Goal: Task Accomplishment & Management: Manage account settings

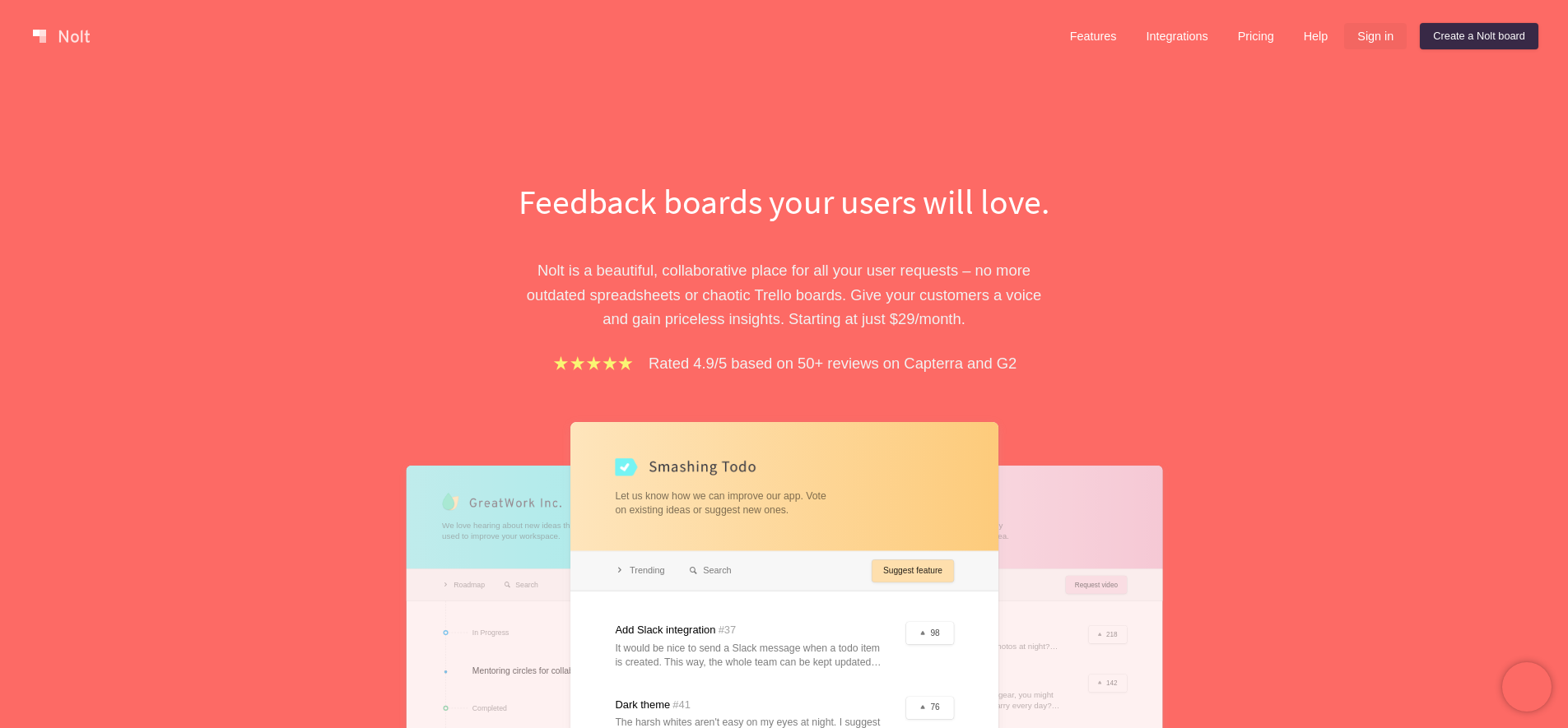
click at [1376, 36] on link "Sign in" at bounding box center [1375, 36] width 63 height 26
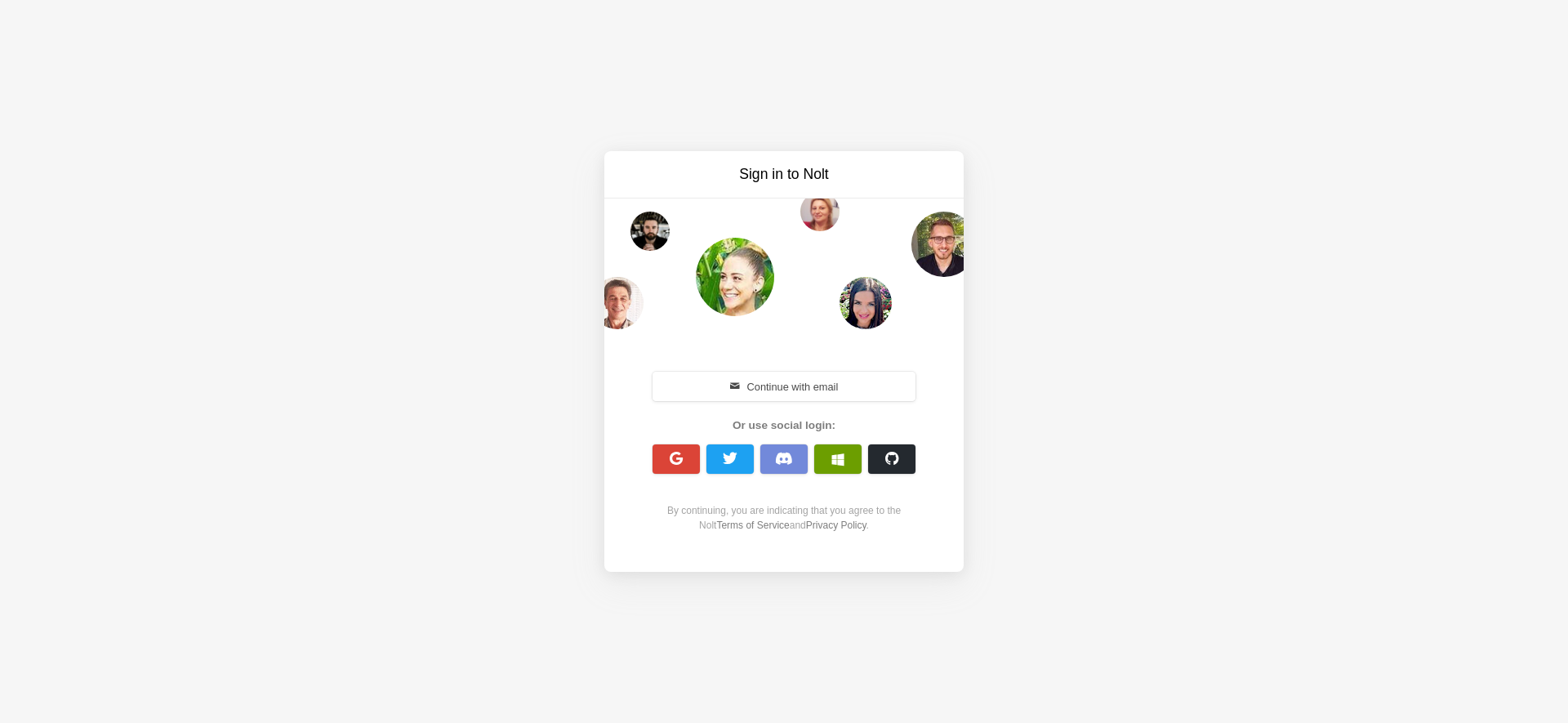
click at [840, 455] on span "button" at bounding box center [838, 460] width 13 height 13
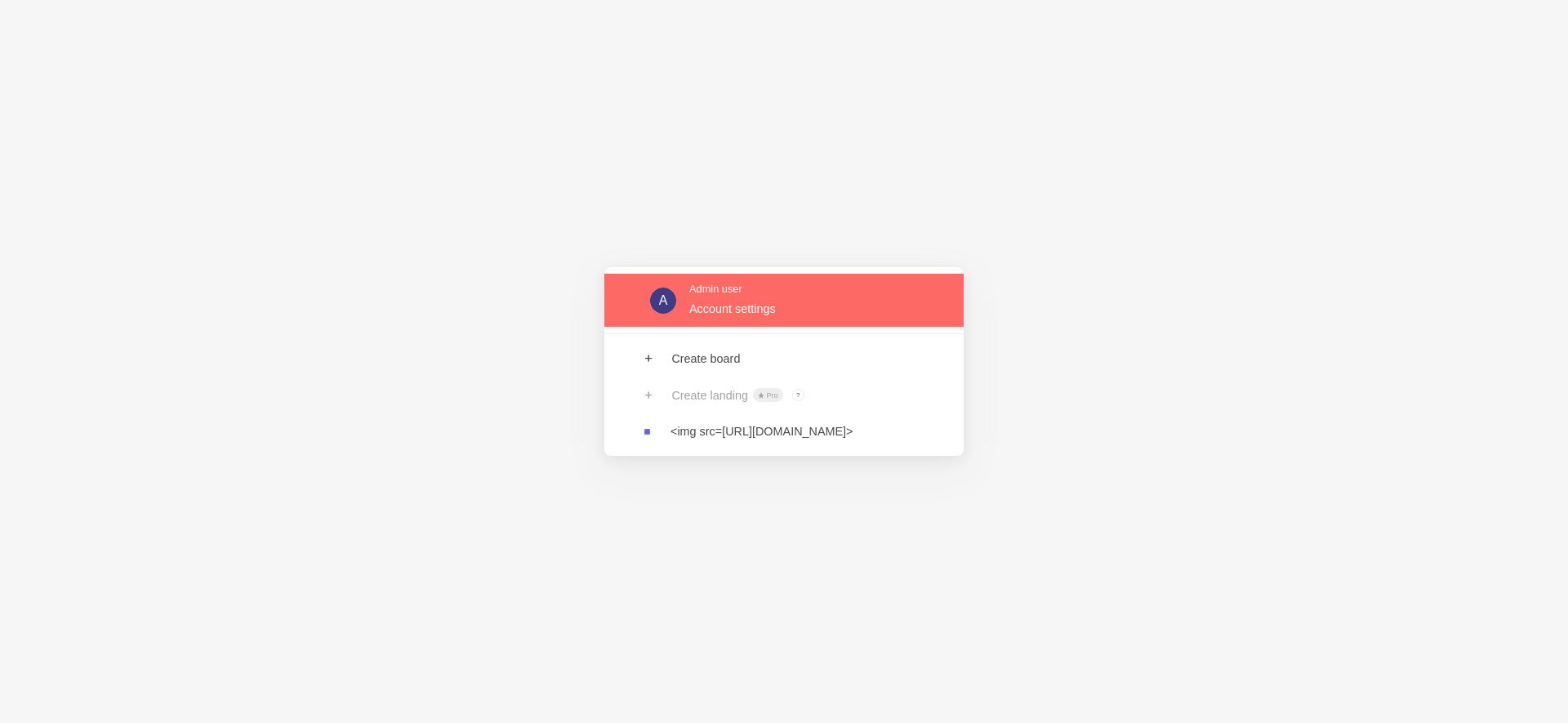
click at [725, 314] on link at bounding box center [784, 300] width 359 height 53
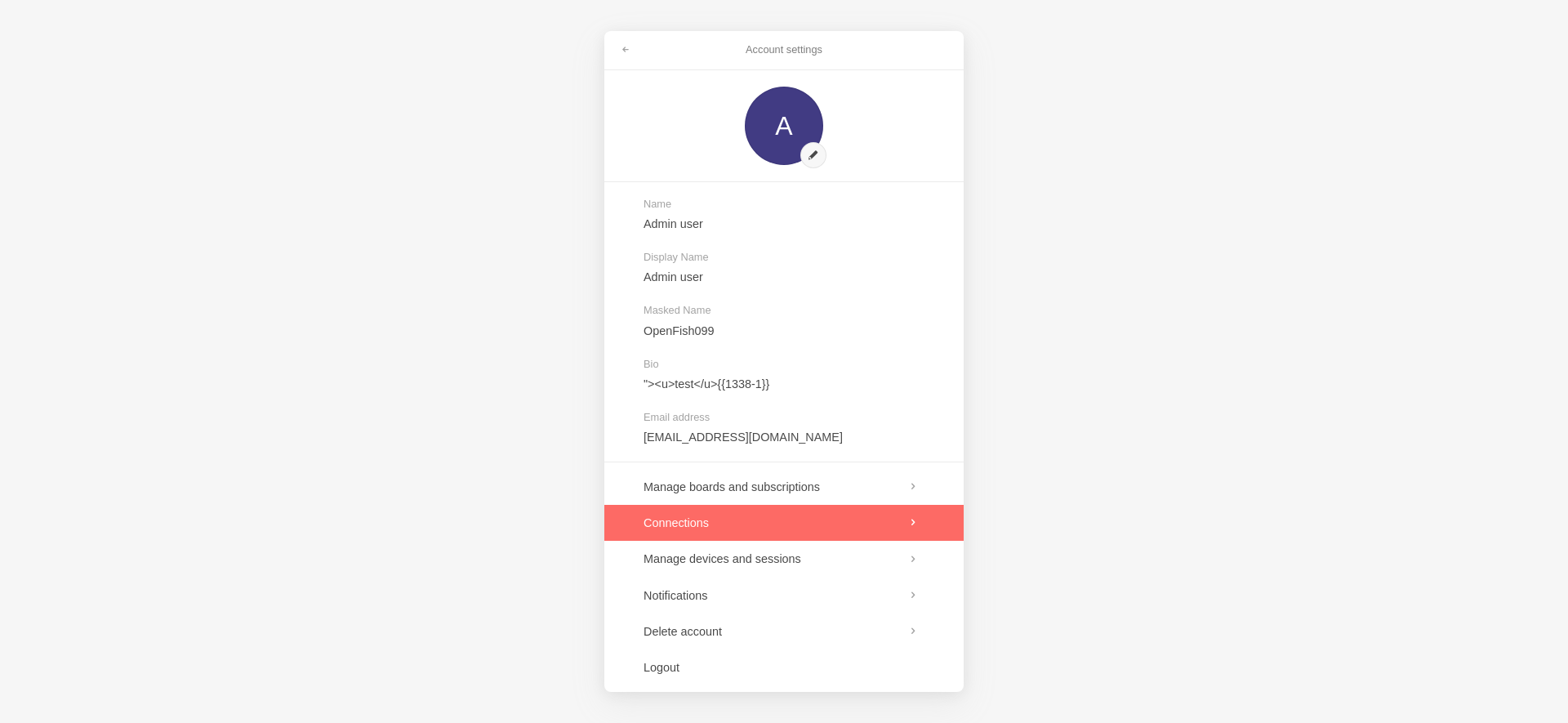
click at [688, 524] on link at bounding box center [784, 523] width 359 height 36
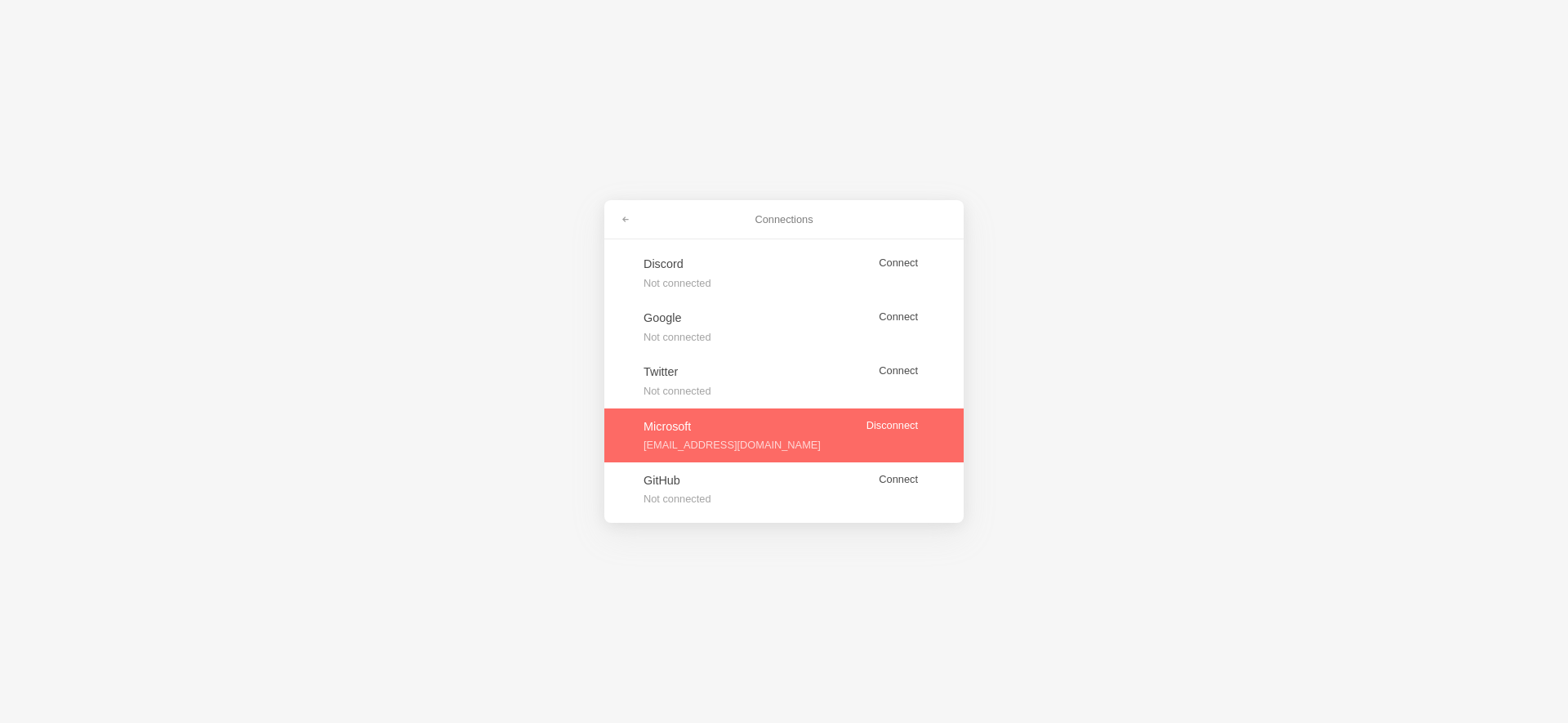
click at [876, 423] on link at bounding box center [784, 435] width 359 height 54
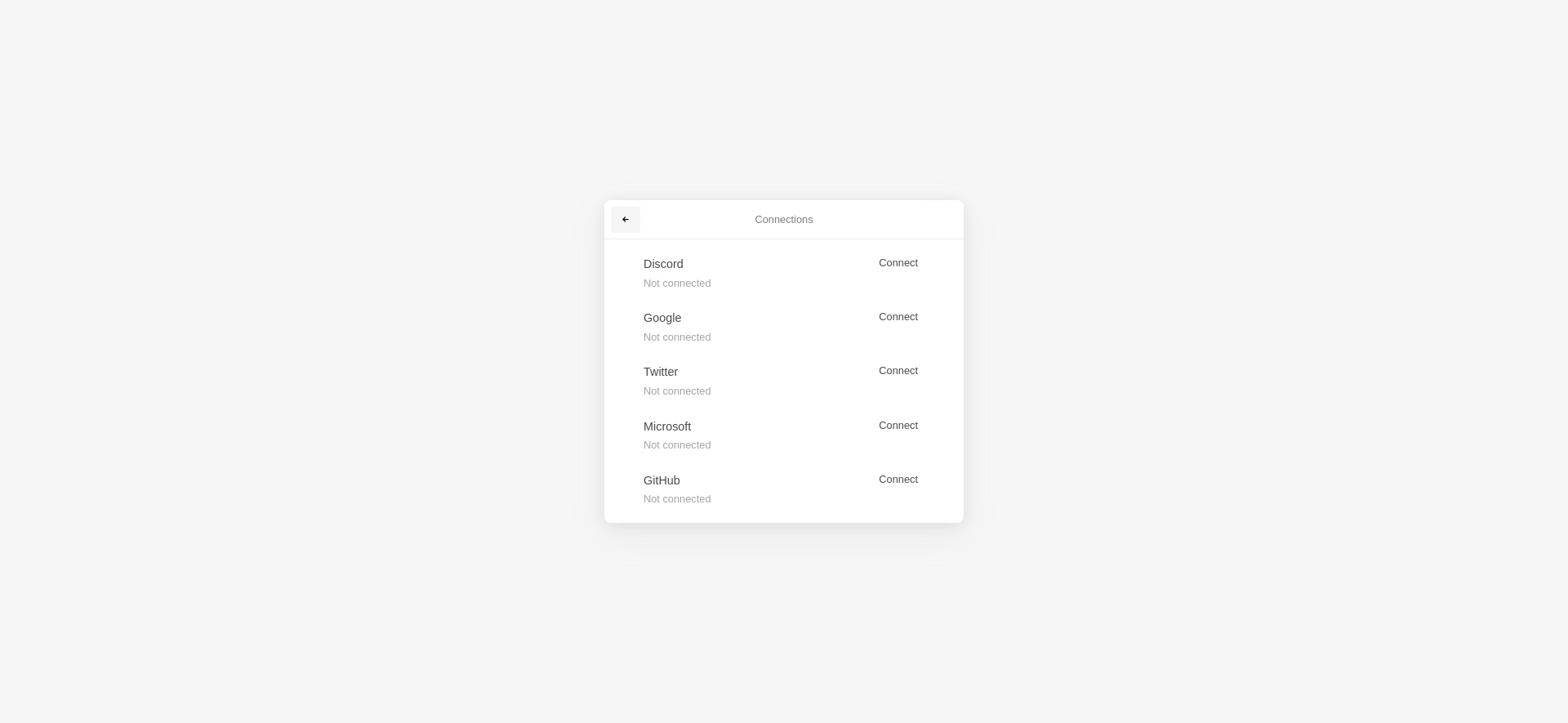
click at [621, 218] on span at bounding box center [626, 220] width 10 height 10
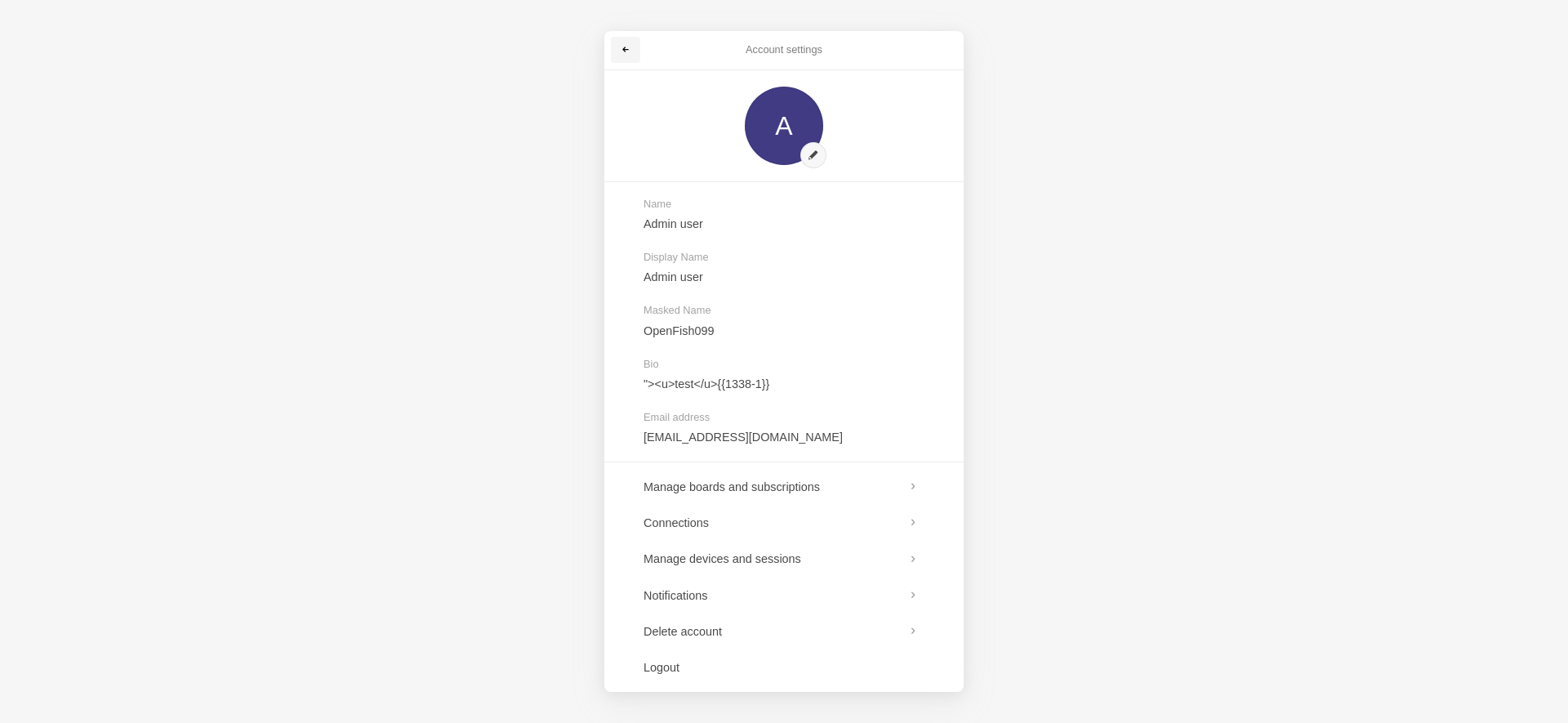
click at [636, 37] on link at bounding box center [625, 50] width 29 height 26
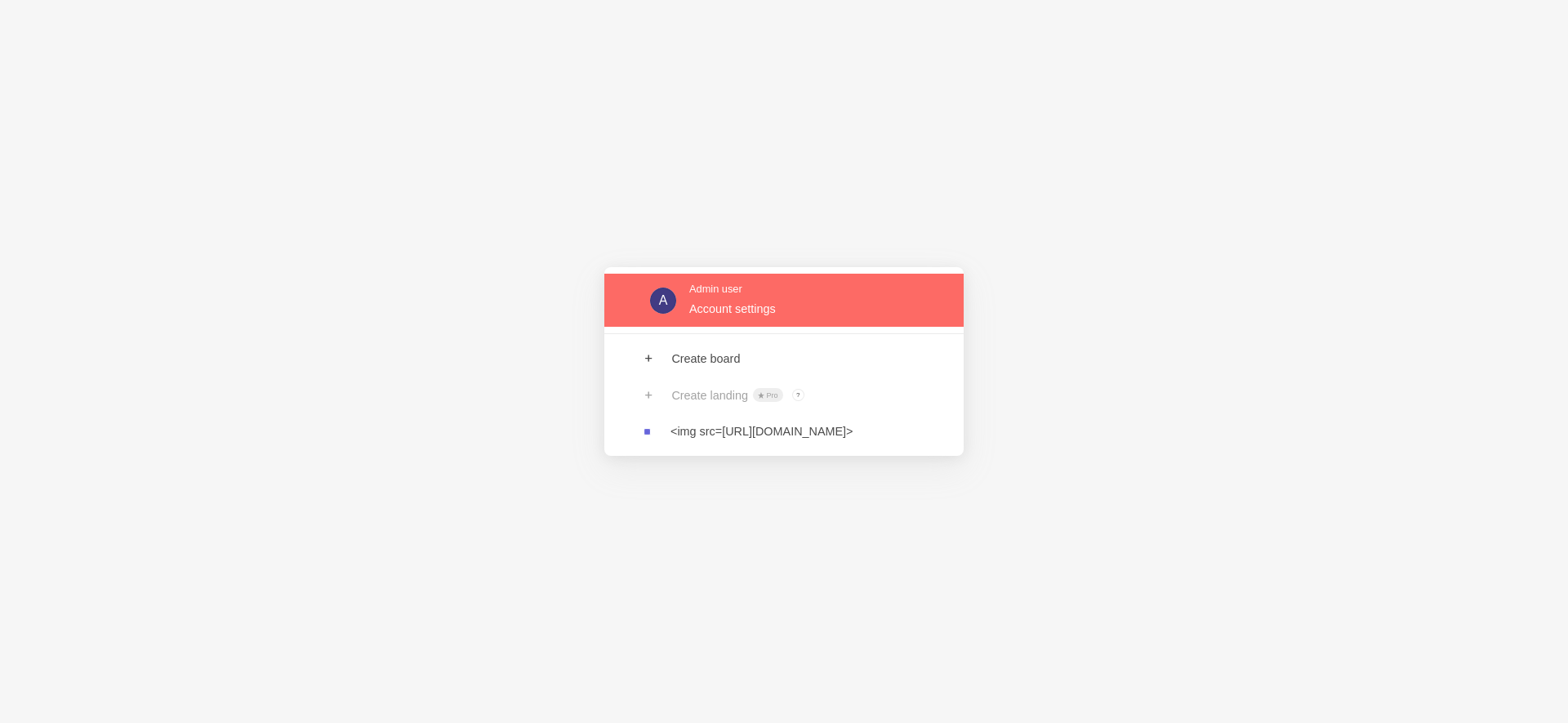
click at [788, 306] on link at bounding box center [784, 300] width 359 height 53
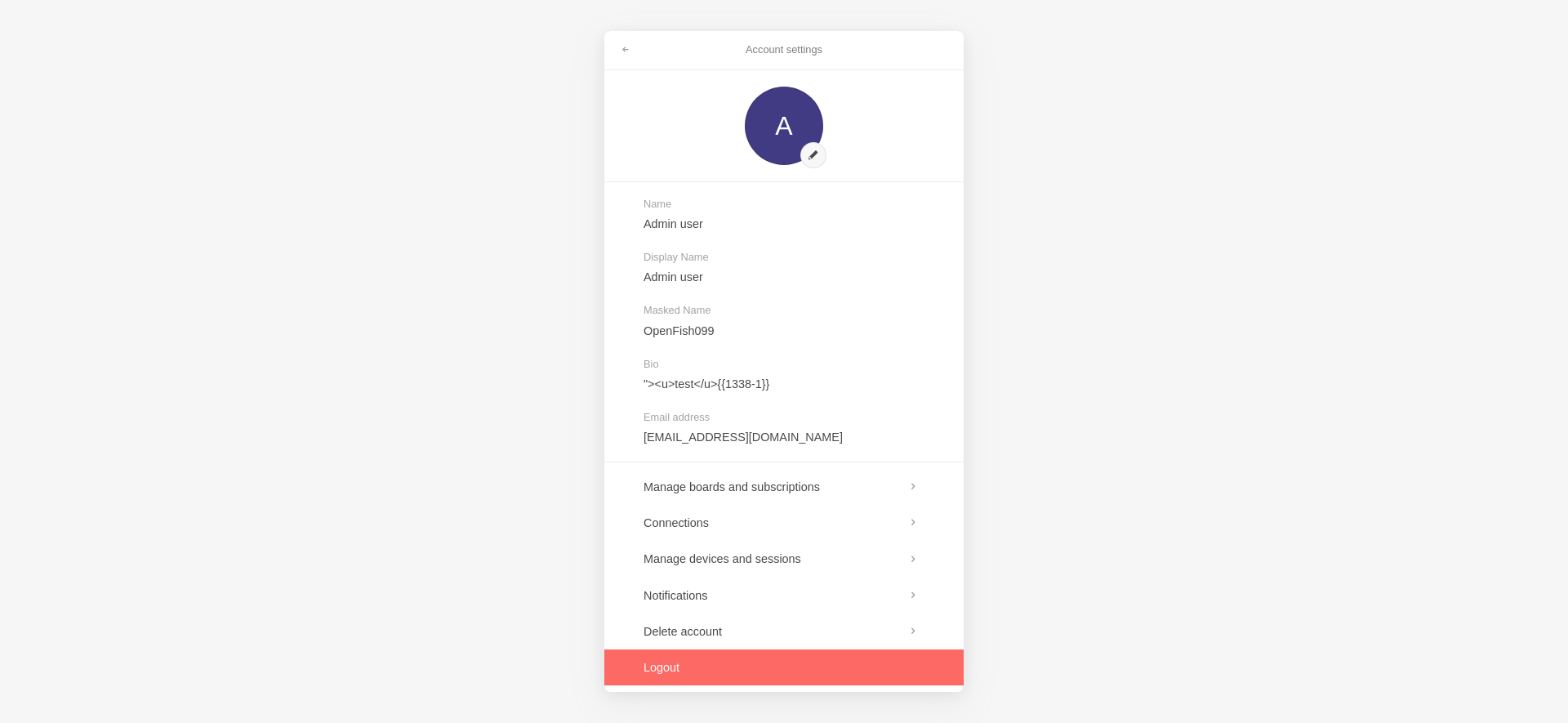
click at [697, 647] on link at bounding box center [784, 631] width 359 height 36
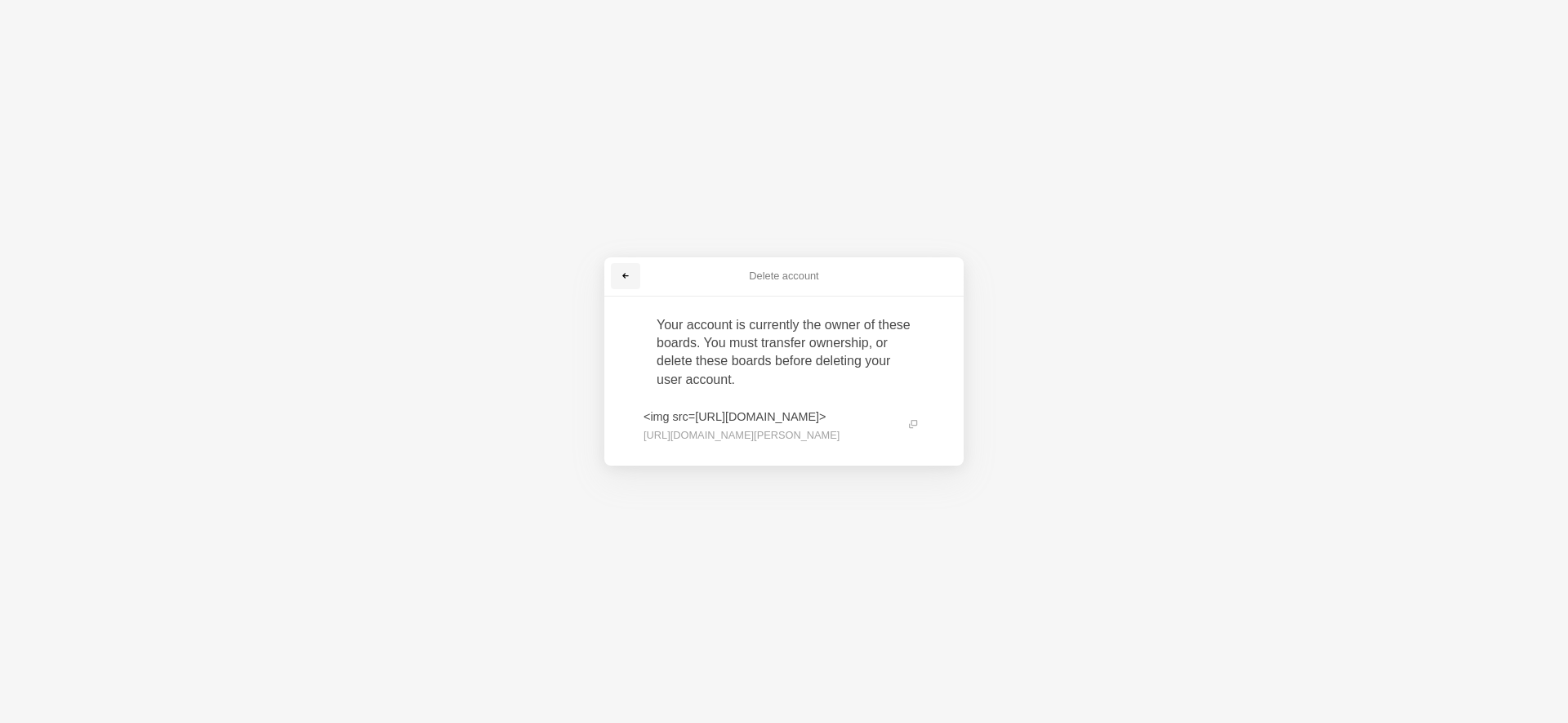
click at [618, 282] on link at bounding box center [625, 276] width 29 height 26
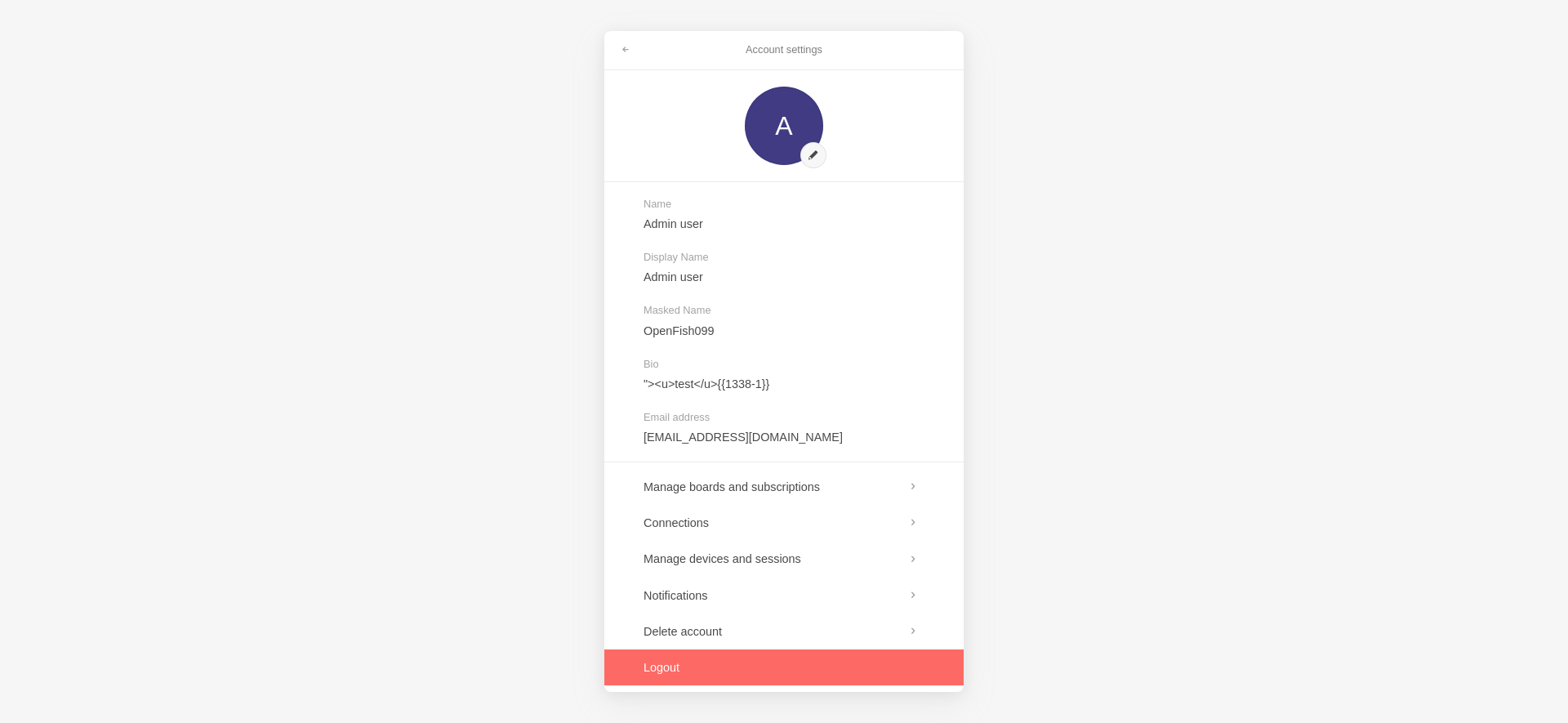
click at [714, 680] on link at bounding box center [784, 667] width 359 height 36
